Goal: Transaction & Acquisition: Purchase product/service

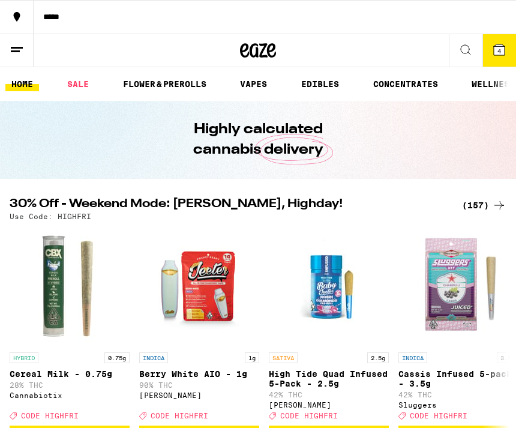
click at [496, 56] on icon at bounding box center [499, 50] width 14 height 14
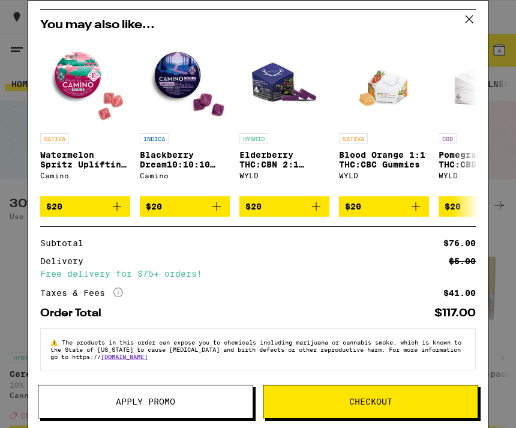
scroll to position [88, 0]
click at [142, 397] on span "Apply Promo" at bounding box center [145, 401] width 59 height 8
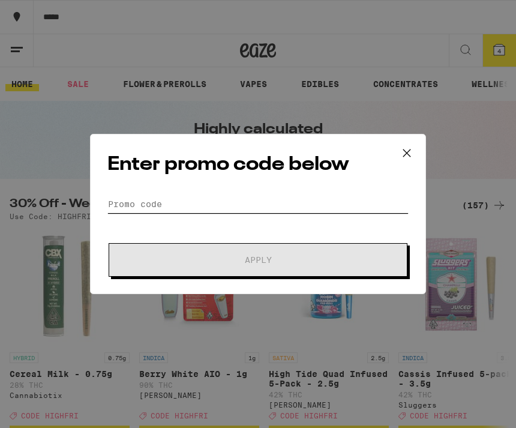
click at [173, 195] on input "Promo Code" at bounding box center [257, 204] width 301 height 18
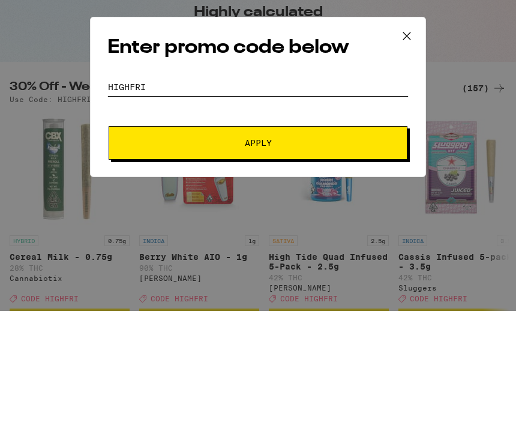
type input "Highfri"
click at [352, 256] on span "Apply" at bounding box center [258, 260] width 216 height 8
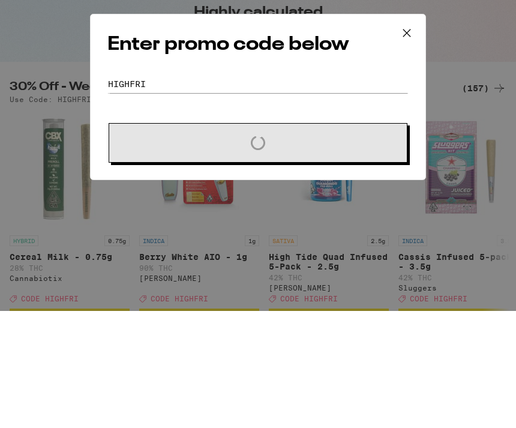
scroll to position [117, 0]
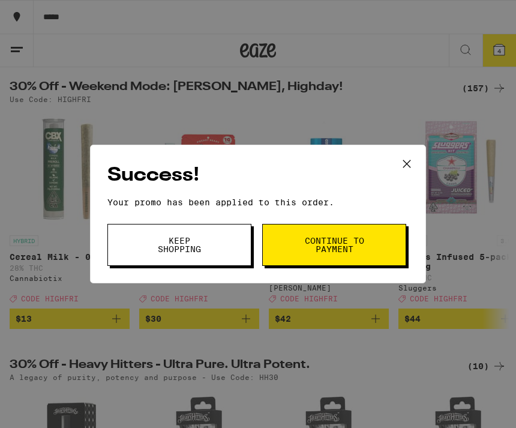
click at [413, 159] on icon at bounding box center [407, 164] width 18 height 18
